Goal: Task Accomplishment & Management: Manage account settings

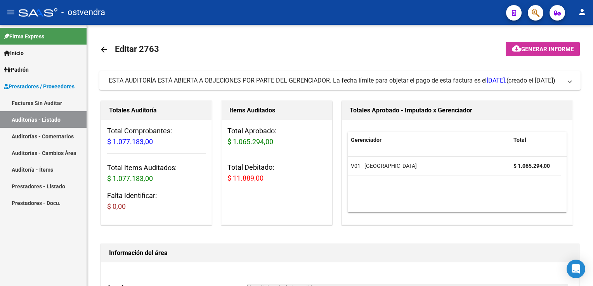
scroll to position [1048, 0]
click at [565, 83] on span "ESTA AUDITORÍA ESTÁ ABIERTA A OBJECIONES POR PARTE DEL GERENCIADOR. La fecha lí…" at bounding box center [338, 80] width 459 height 9
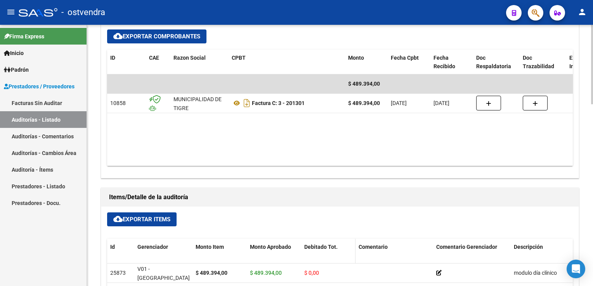
scroll to position [349, 0]
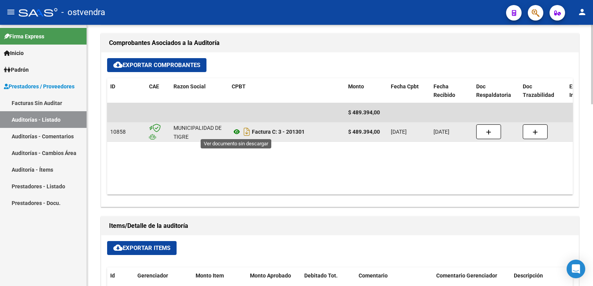
click at [234, 132] on icon at bounding box center [237, 131] width 10 height 9
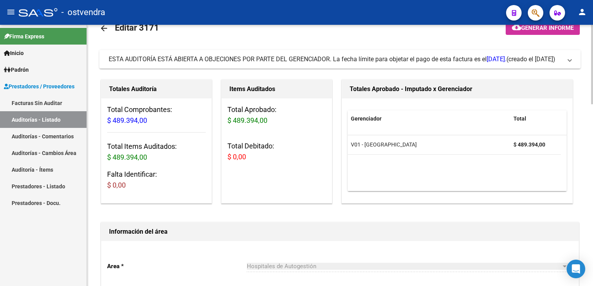
scroll to position [0, 0]
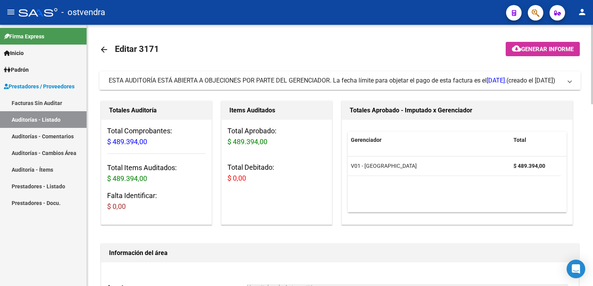
click at [569, 80] on span at bounding box center [569, 80] width 3 height 9
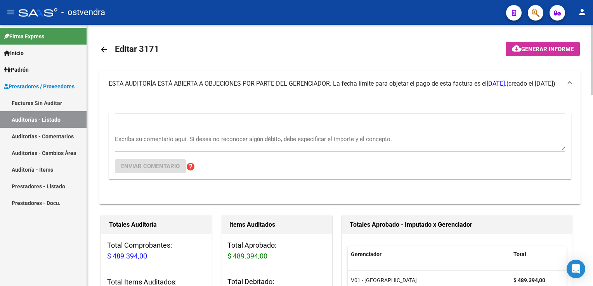
click at [177, 141] on textarea "Escriba su comentario aquí. Si desea no reconocer algún débito, debe especifica…" at bounding box center [340, 143] width 450 height 16
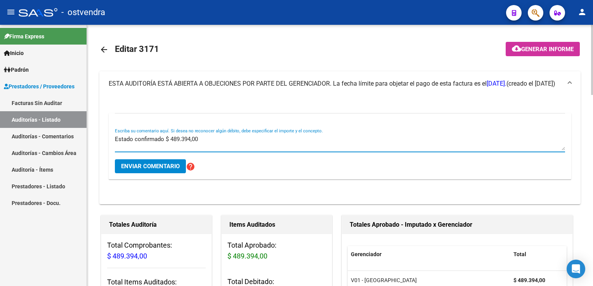
type textarea "Estado confirmado $ 489.394,00"
click at [169, 170] on span "Enviar comentario" at bounding box center [150, 166] width 59 height 7
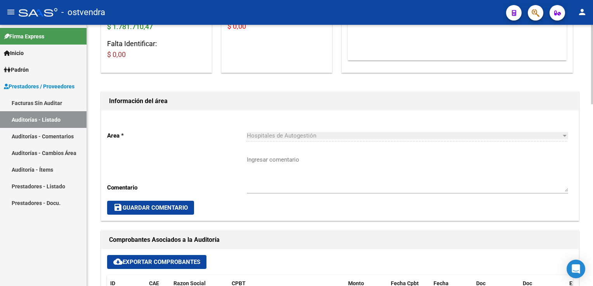
scroll to position [233, 0]
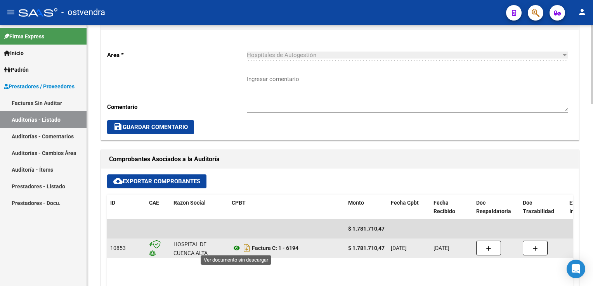
click at [237, 249] on icon at bounding box center [237, 248] width 10 height 9
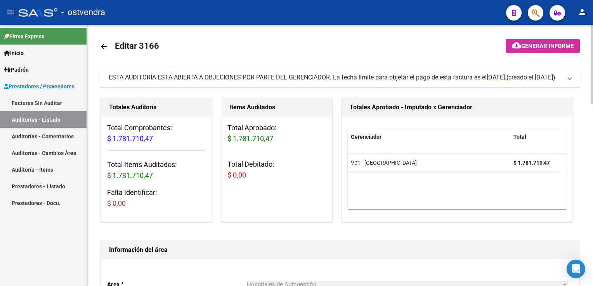
scroll to position [0, 0]
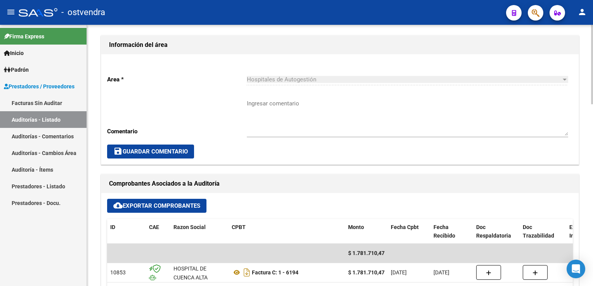
scroll to position [233, 0]
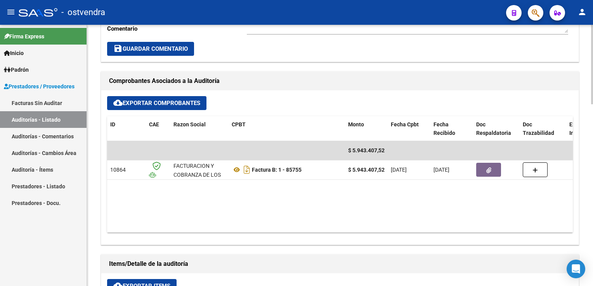
scroll to position [310, 0]
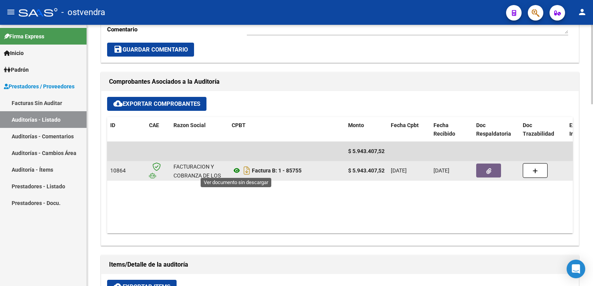
click at [237, 172] on icon at bounding box center [237, 170] width 10 height 9
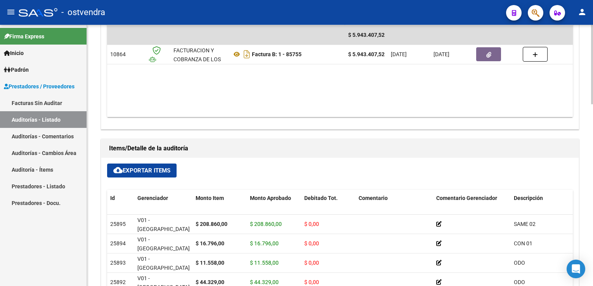
scroll to position [504, 0]
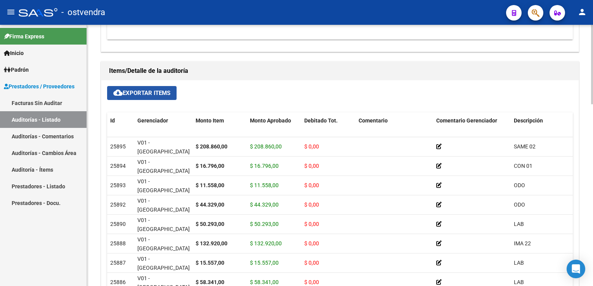
click at [152, 90] on span "cloud_download Exportar Items" at bounding box center [141, 93] width 57 height 7
